Goal: Navigation & Orientation: Find specific page/section

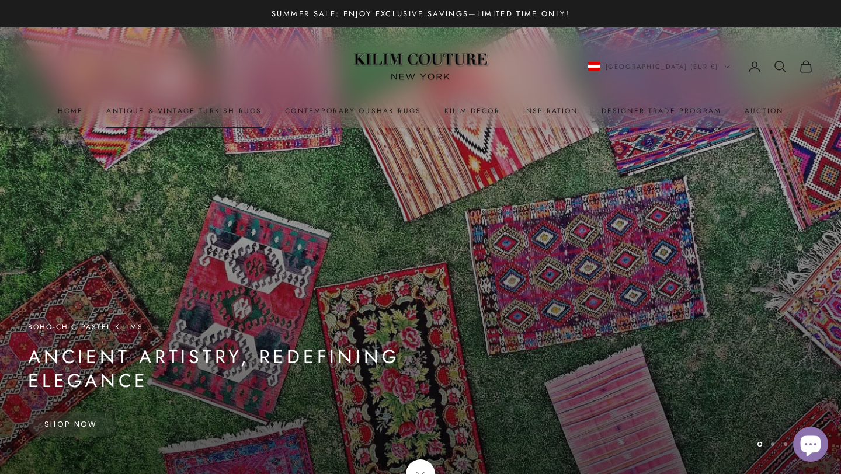
click at [181, 110] on link "Antique & Vintage Turkish Rugs" at bounding box center [183, 111] width 155 height 12
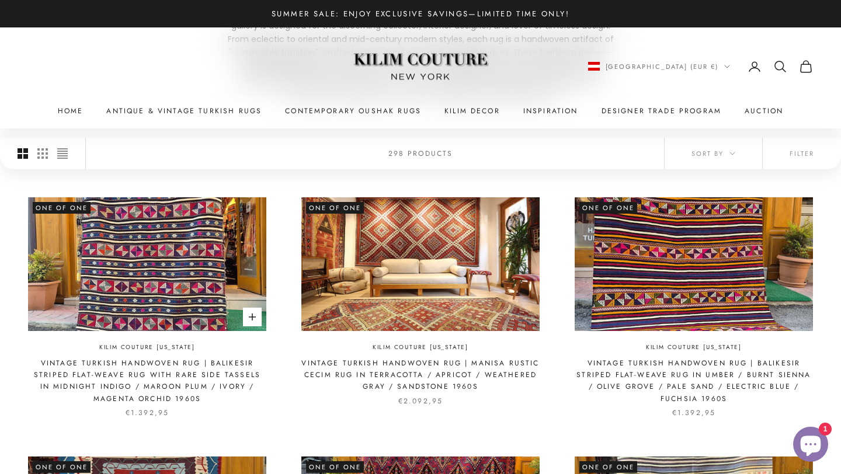
scroll to position [181, 0]
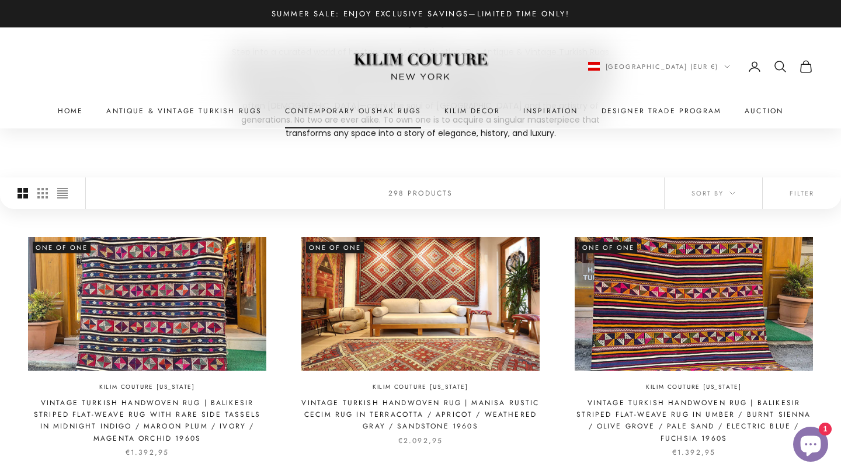
click at [325, 110] on link "Contemporary Oushak Rugs" at bounding box center [353, 111] width 136 height 12
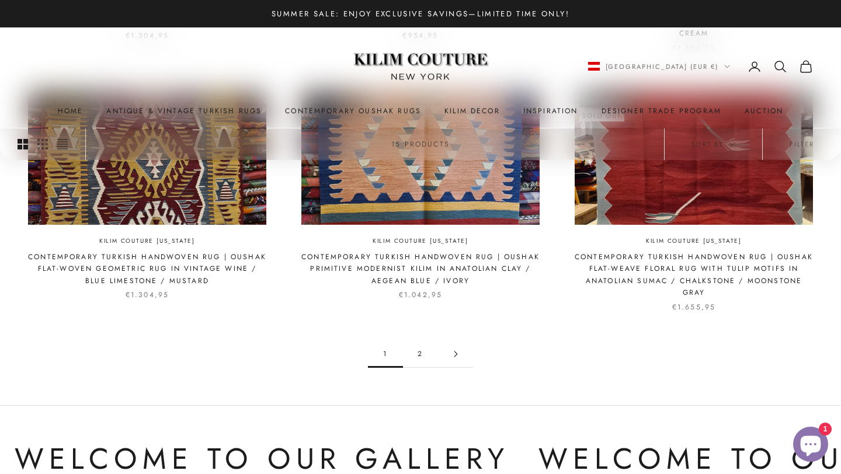
scroll to position [1175, 0]
